Goal: Check status: Check status

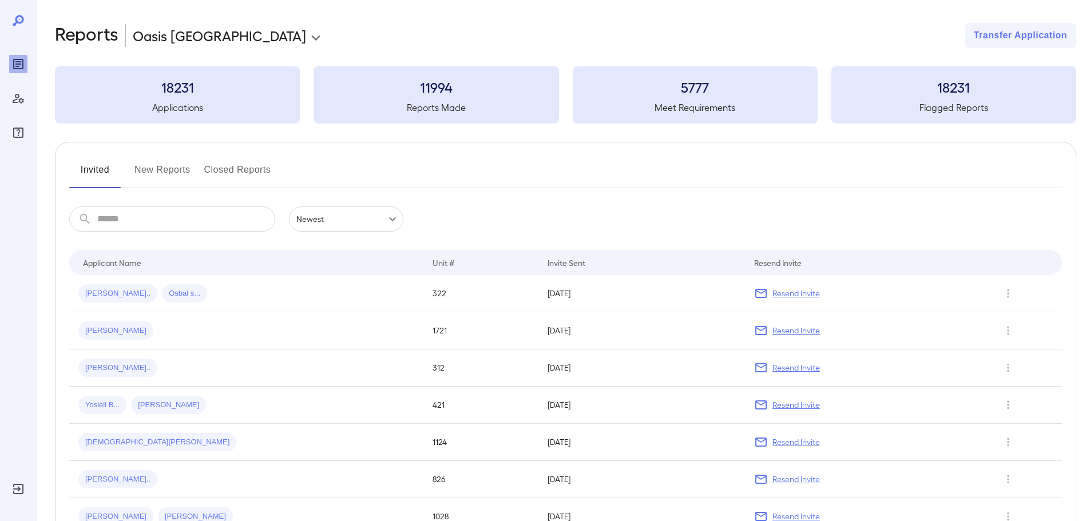
click at [150, 173] on button "New Reports" at bounding box center [162, 174] width 56 height 27
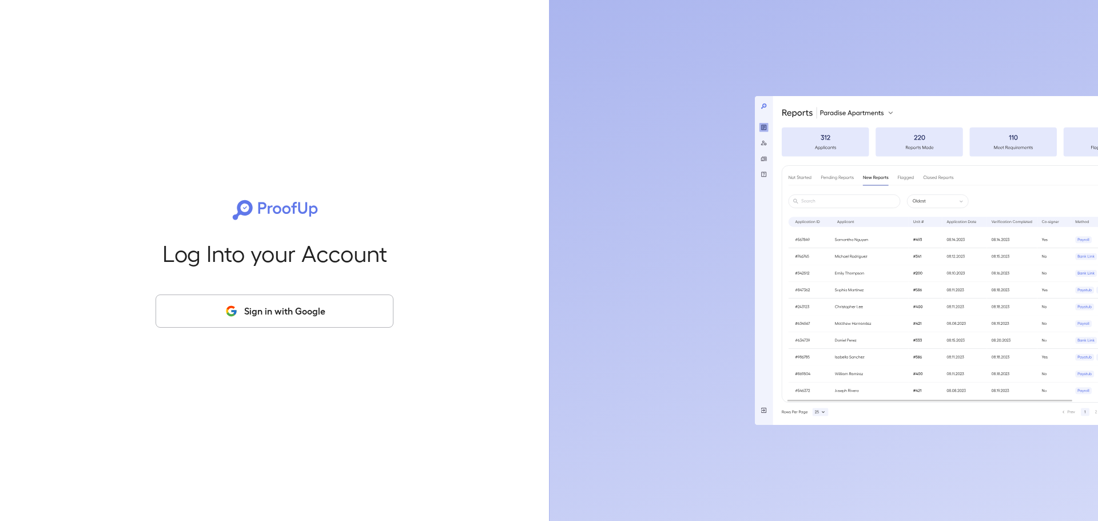
click at [252, 318] on button "Sign in with Google" at bounding box center [275, 311] width 238 height 33
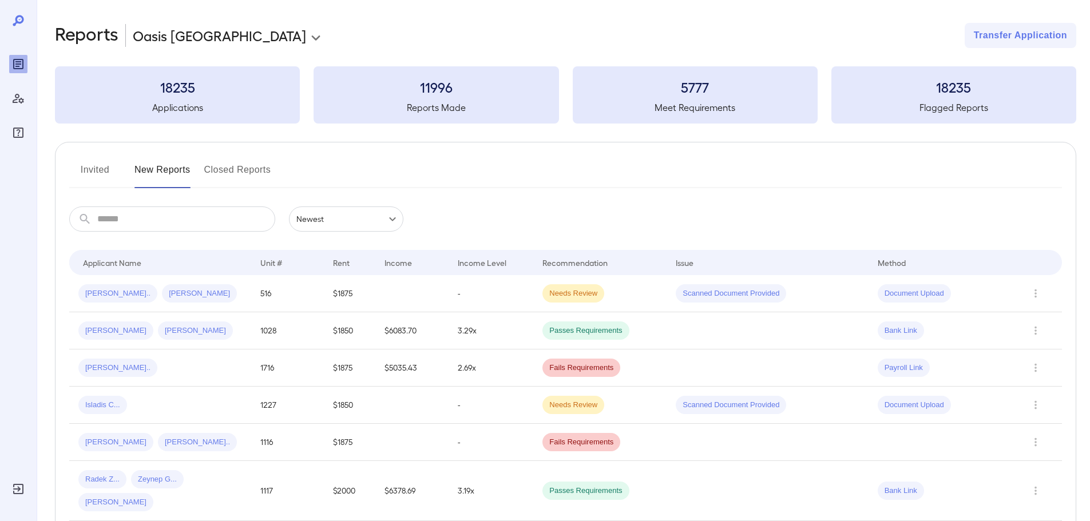
click at [104, 170] on button "Invited" at bounding box center [94, 174] width 51 height 27
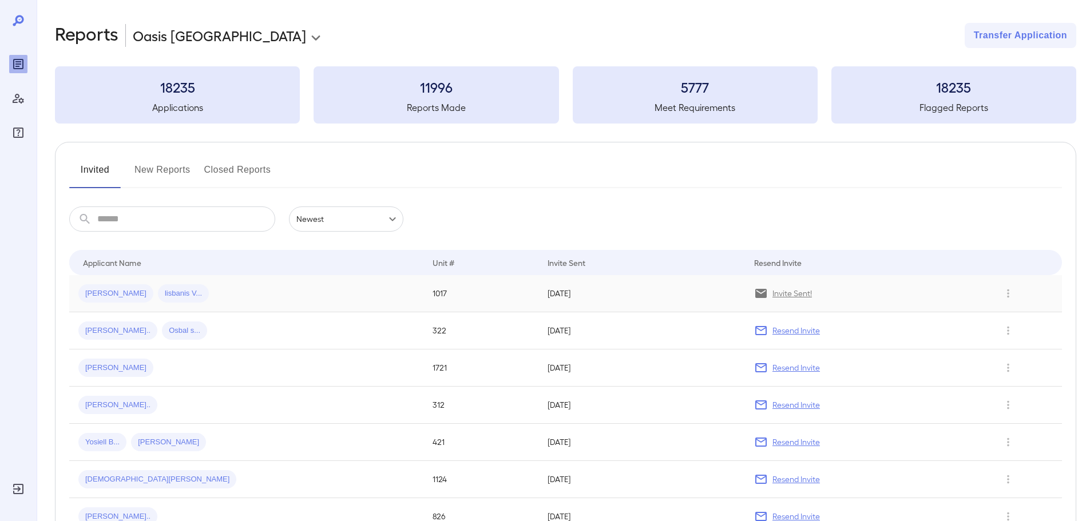
click at [122, 295] on span "[PERSON_NAME]" at bounding box center [115, 293] width 75 height 11
